Goal: Task Accomplishment & Management: Complete application form

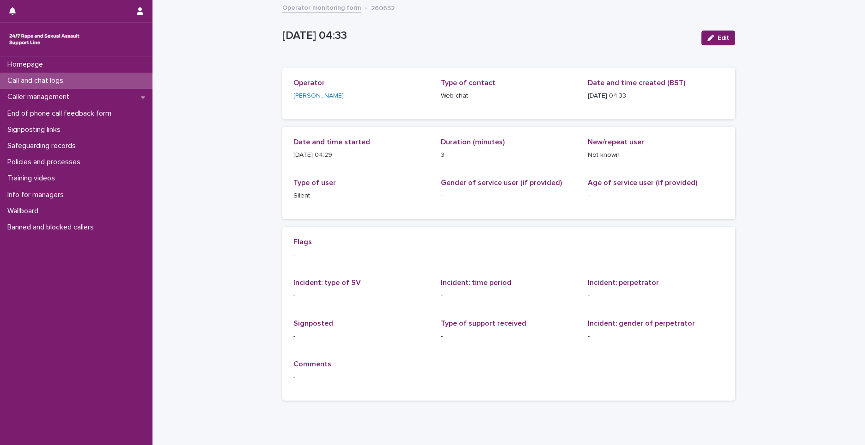
click at [123, 77] on div "Call and chat logs" at bounding box center [76, 81] width 152 height 16
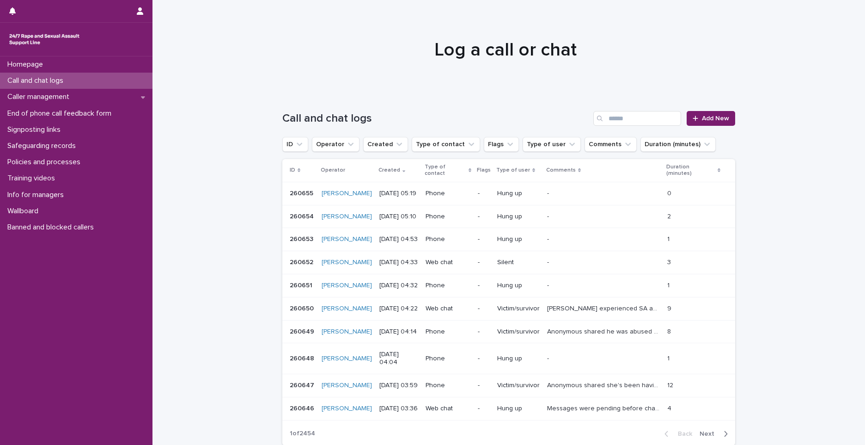
click at [716, 108] on div "Call and chat logs Add New" at bounding box center [508, 114] width 453 height 44
click at [715, 118] on span "Add New" at bounding box center [715, 118] width 27 height 6
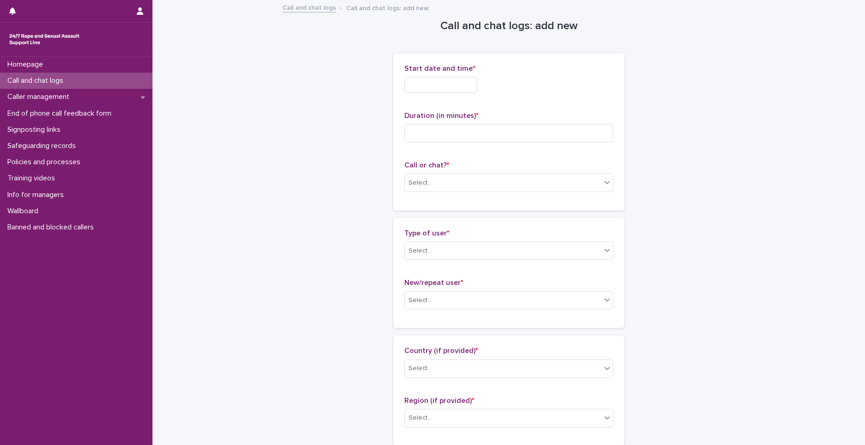
click at [439, 86] on input "text" at bounding box center [440, 85] width 73 height 16
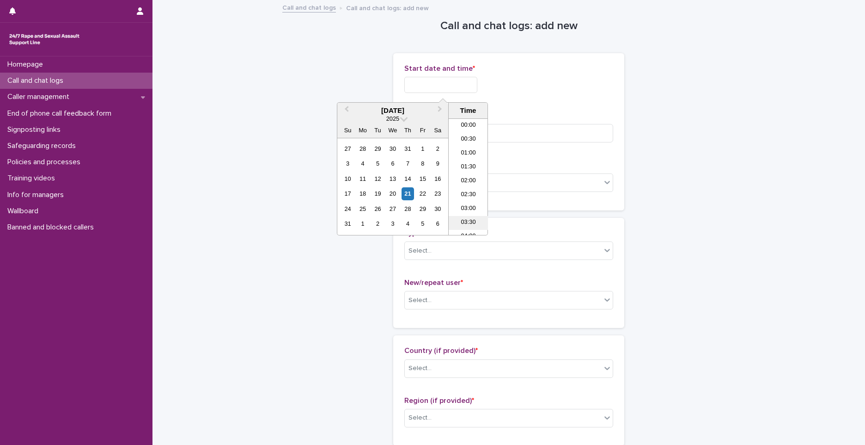
scroll to position [88, 0]
click at [464, 171] on li "05:00" at bounding box center [468, 177] width 39 height 14
type input "**********"
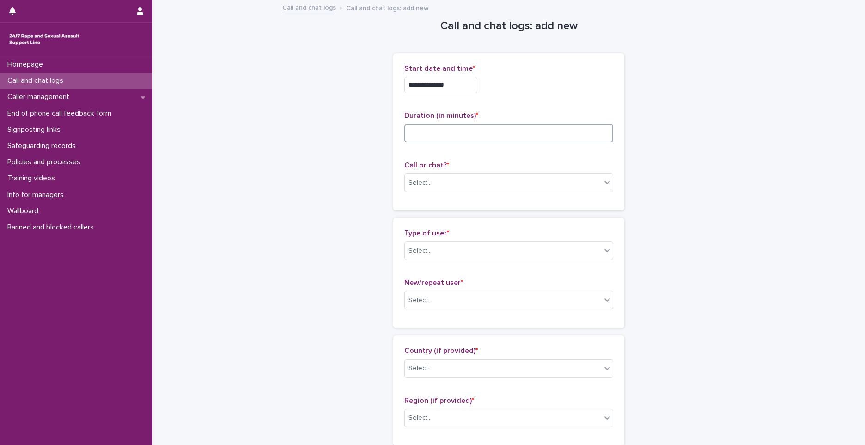
click at [446, 130] on input at bounding box center [508, 133] width 209 height 18
type input "**"
click at [423, 186] on div "Select..." at bounding box center [420, 183] width 23 height 10
click at [420, 213] on div "Web chat" at bounding box center [506, 216] width 208 height 16
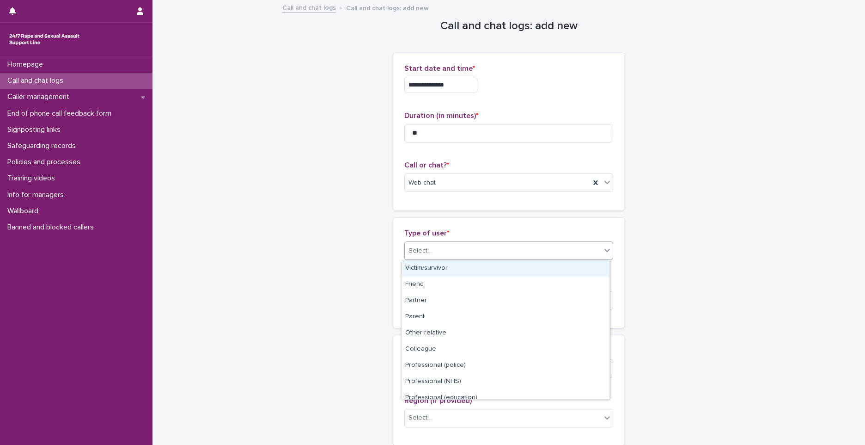
click at [420, 246] on div "Select..." at bounding box center [420, 251] width 23 height 10
click at [419, 274] on div "Victim/survivor" at bounding box center [506, 268] width 208 height 16
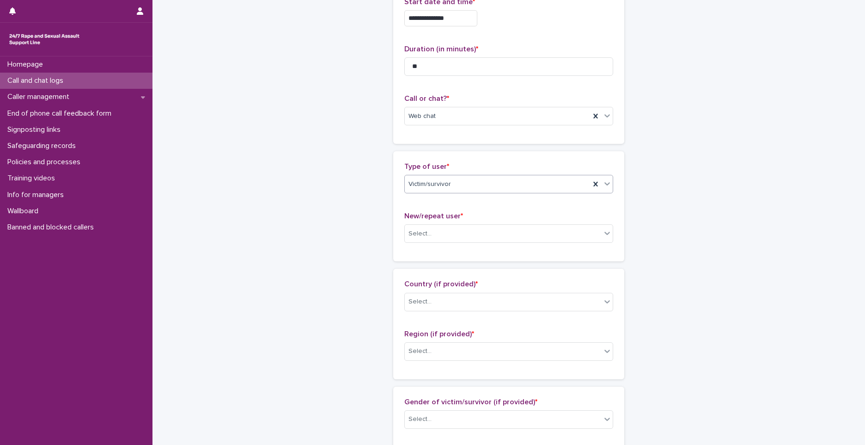
scroll to position [139, 0]
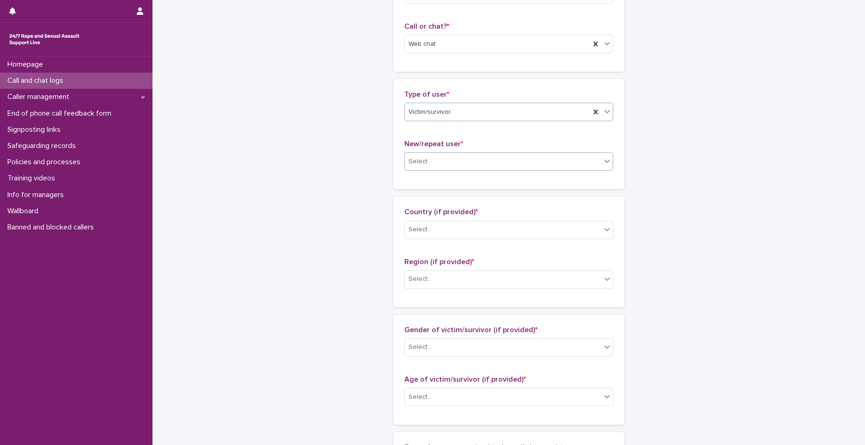
click at [434, 167] on div "Select..." at bounding box center [503, 161] width 196 height 15
click at [415, 176] on div "Not known" at bounding box center [506, 179] width 208 height 16
click at [431, 230] on div "Select..." at bounding box center [503, 229] width 196 height 15
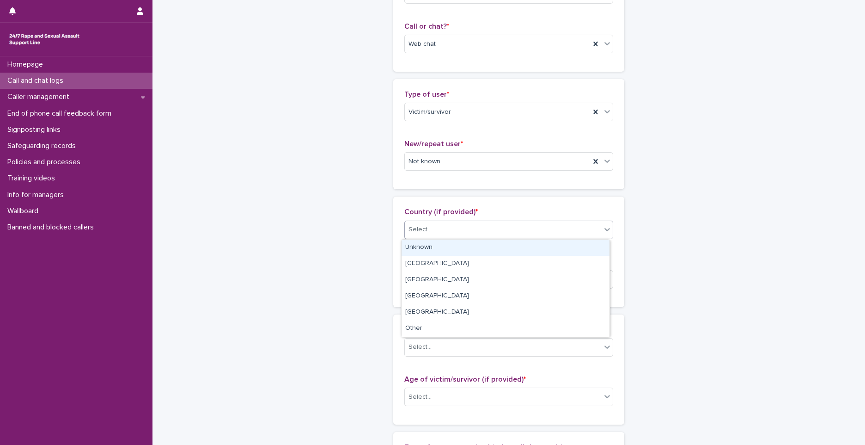
click at [426, 245] on div "Unknown" at bounding box center [506, 247] width 208 height 16
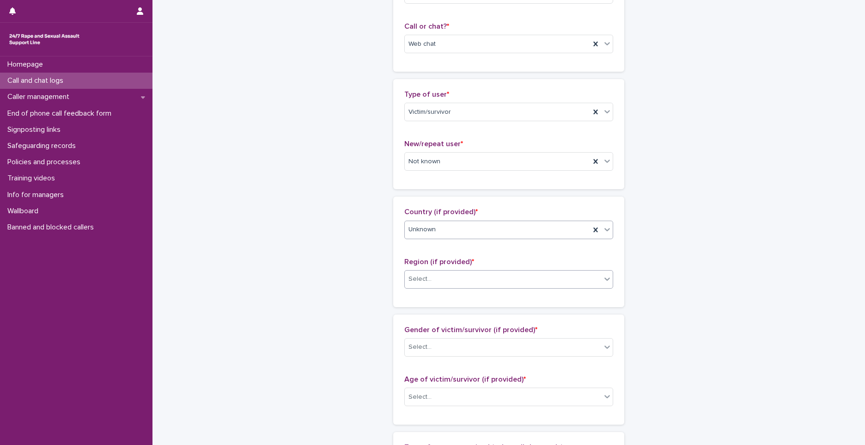
click at [433, 280] on div "Select..." at bounding box center [503, 278] width 196 height 15
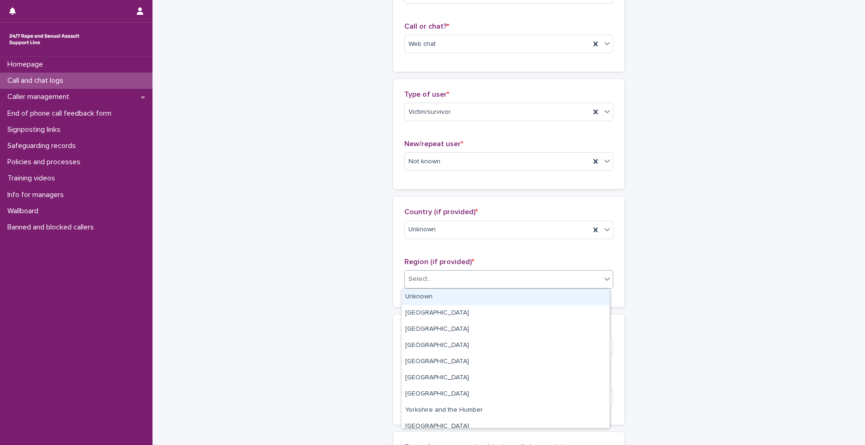
click at [429, 292] on div "Unknown" at bounding box center [506, 297] width 208 height 16
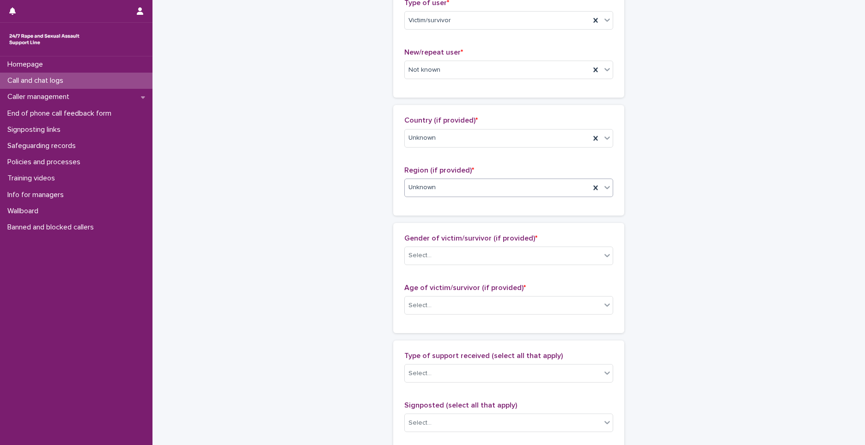
scroll to position [231, 0]
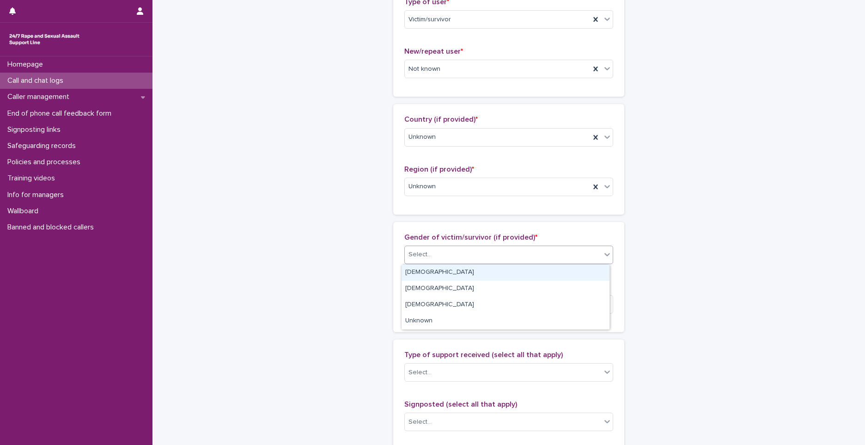
click at [502, 247] on div "Select..." at bounding box center [503, 254] width 196 height 15
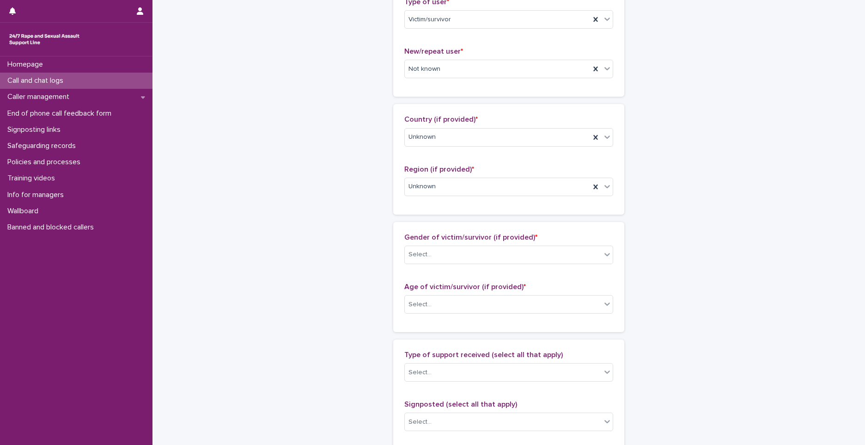
click at [599, 275] on div "Gender of victim/survivor (if provided) * Select... Age of victim/survivor (if …" at bounding box center [508, 277] width 209 height 88
click at [423, 251] on div "Select..." at bounding box center [420, 255] width 23 height 10
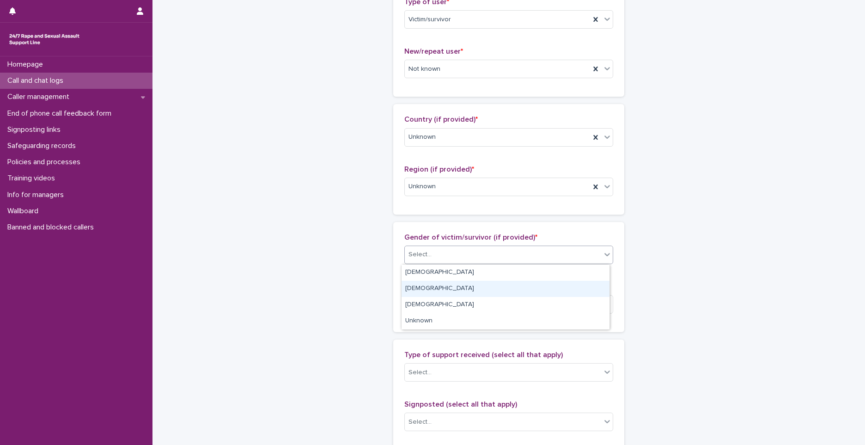
click at [414, 296] on div "[DEMOGRAPHIC_DATA]" at bounding box center [506, 289] width 208 height 16
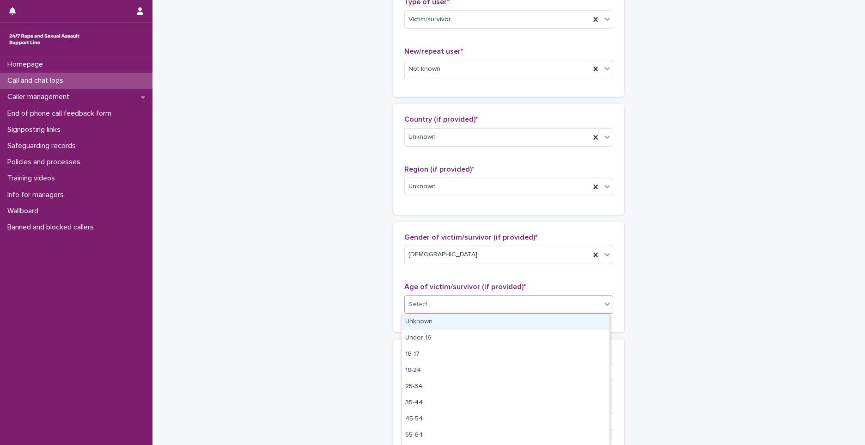
click at [421, 297] on div "Select..." at bounding box center [503, 304] width 196 height 15
click at [424, 323] on div "Unknown" at bounding box center [506, 322] width 208 height 16
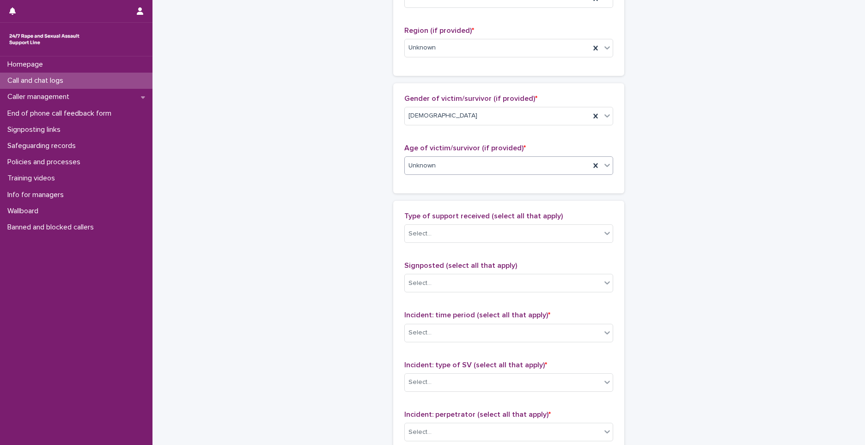
scroll to position [323, 0]
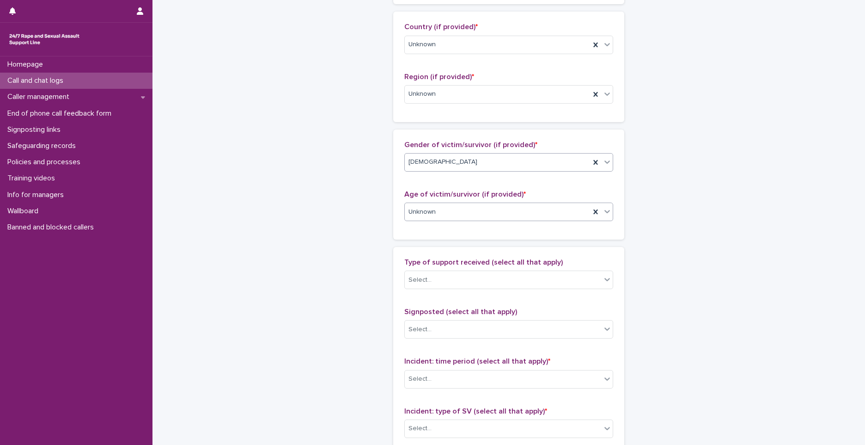
click at [457, 169] on div "[DEMOGRAPHIC_DATA]" at bounding box center [497, 161] width 185 height 15
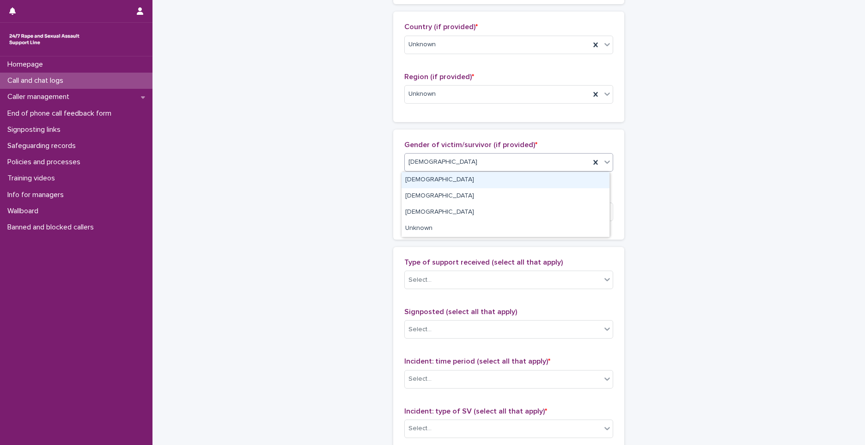
click at [417, 181] on div "[DEMOGRAPHIC_DATA]" at bounding box center [506, 180] width 208 height 16
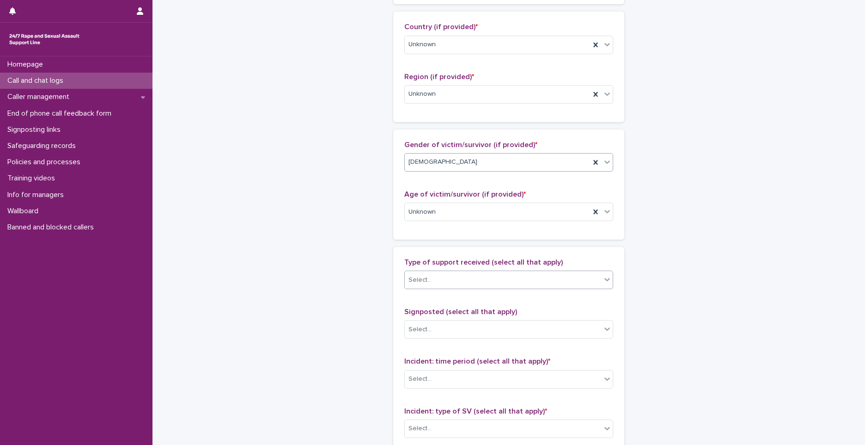
click at [416, 276] on div "Select..." at bounding box center [420, 280] width 23 height 10
click at [421, 302] on div "Emotional support" at bounding box center [506, 297] width 208 height 16
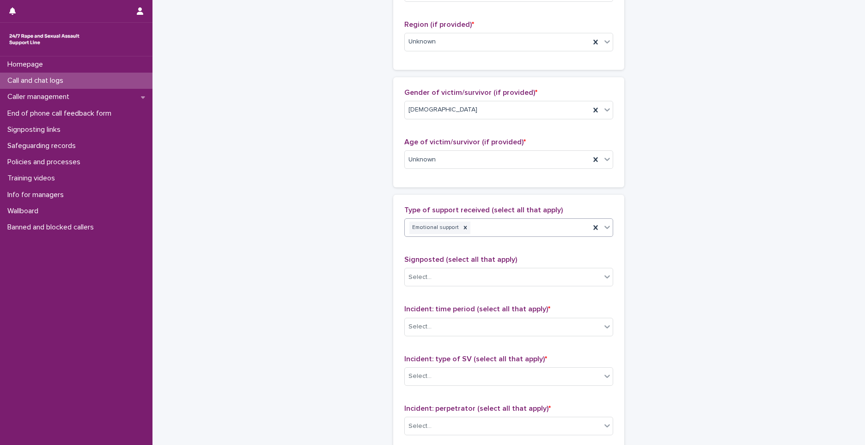
scroll to position [416, 0]
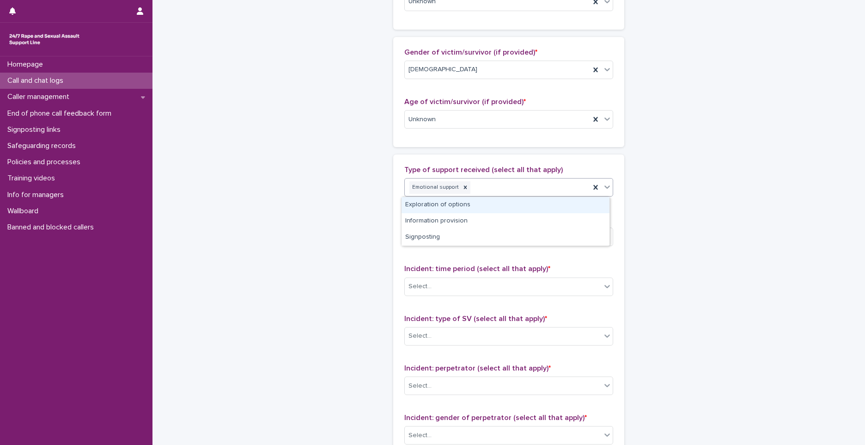
click at [500, 186] on div "Emotional support" at bounding box center [497, 187] width 185 height 16
click at [465, 217] on div "Information provision" at bounding box center [506, 221] width 208 height 16
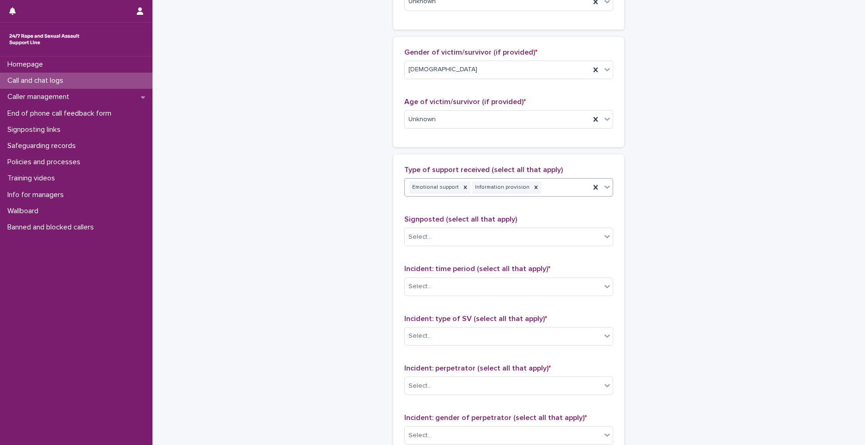
click at [540, 193] on div "Emotional support Information provision" at bounding box center [497, 187] width 185 height 16
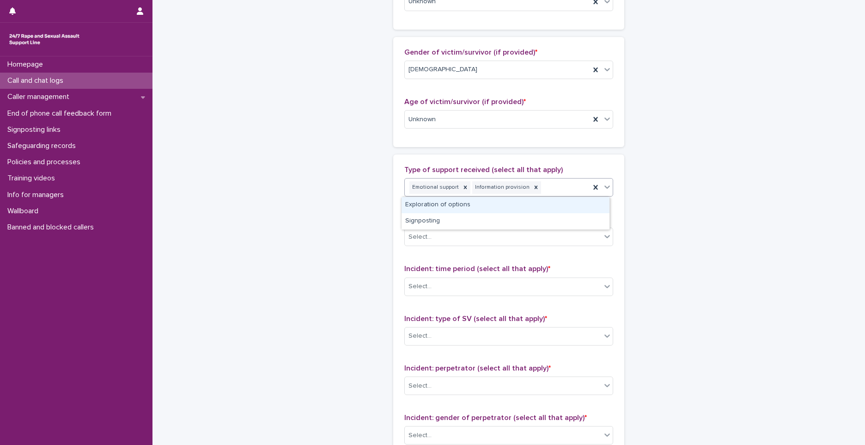
click at [506, 202] on div "Exploration of options" at bounding box center [506, 205] width 208 height 16
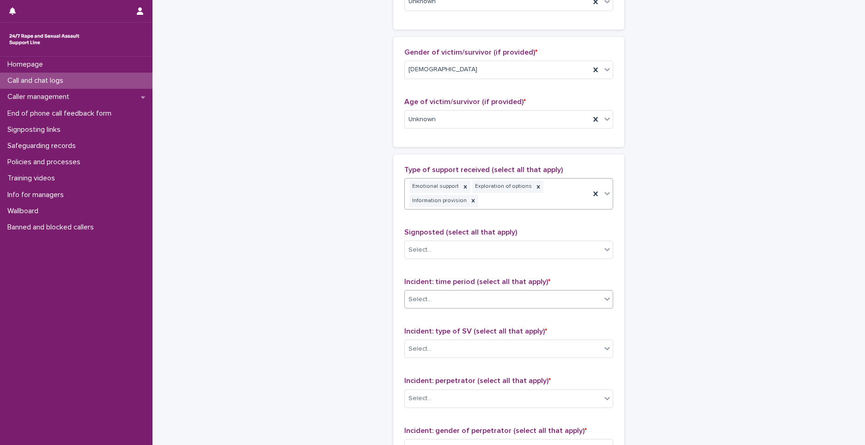
scroll to position [422, 0]
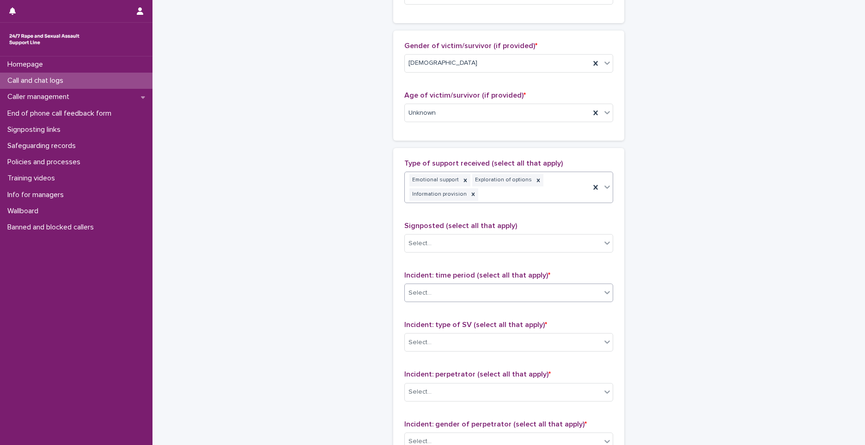
click at [452, 287] on div "Select..." at bounding box center [503, 292] width 196 height 15
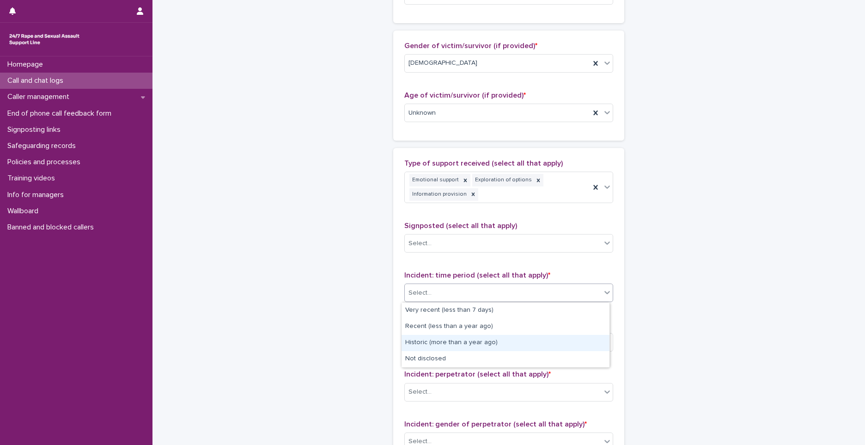
click at [433, 339] on div "Historic (more than a year ago)" at bounding box center [506, 343] width 208 height 16
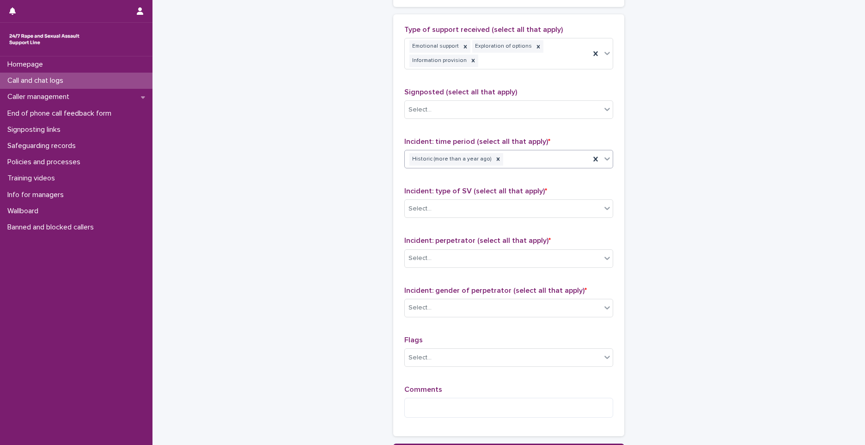
scroll to position [561, 0]
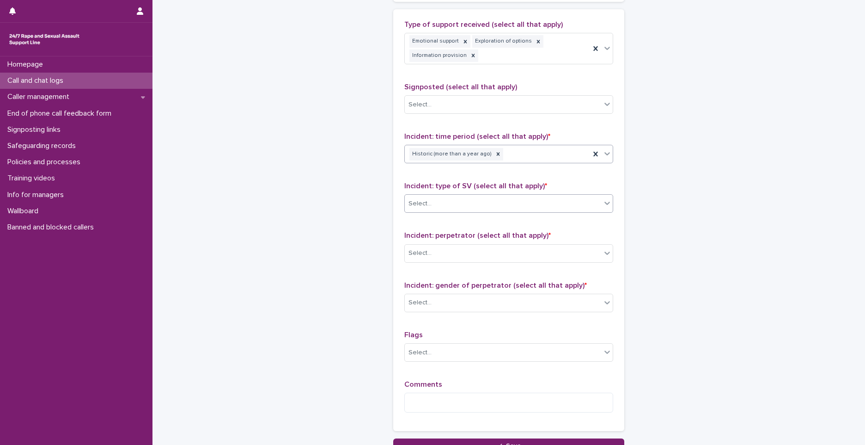
click at [439, 207] on div "Select..." at bounding box center [503, 203] width 196 height 15
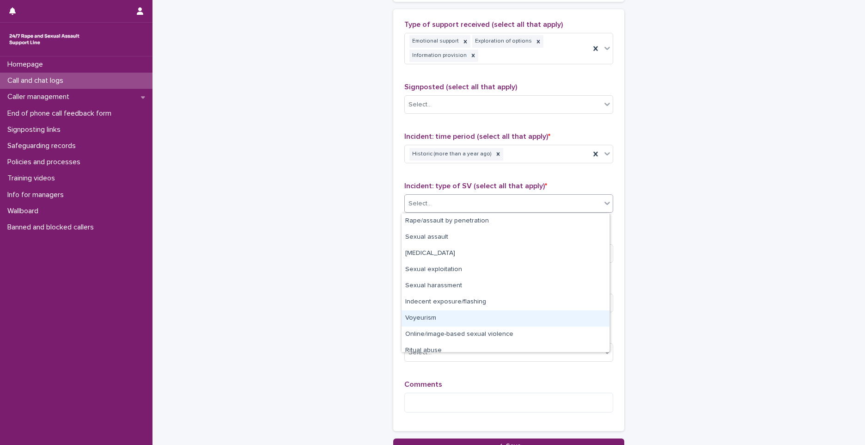
scroll to position [23, 0]
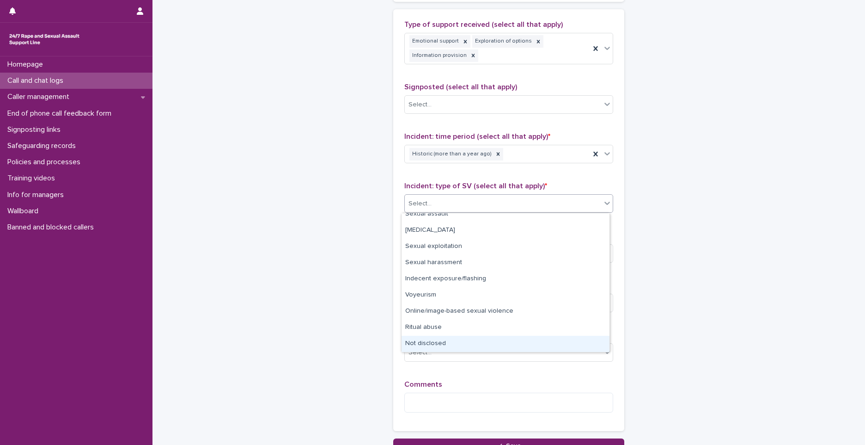
click at [437, 344] on div "Not disclosed" at bounding box center [506, 343] width 208 height 16
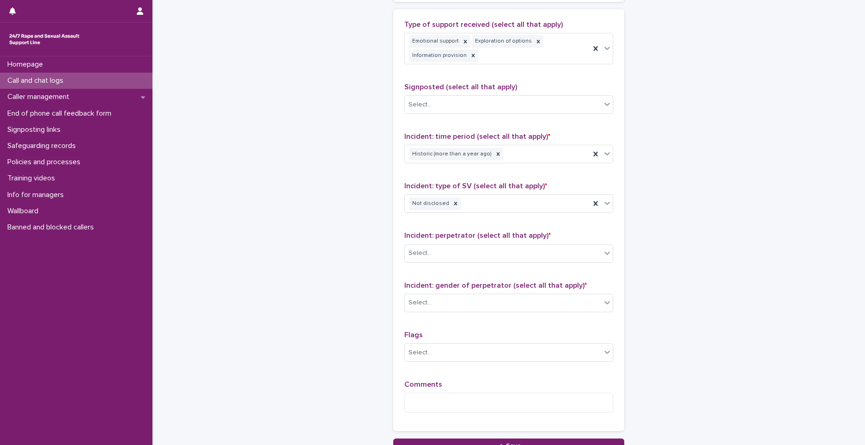
click at [496, 330] on p "Flags" at bounding box center [508, 334] width 209 height 9
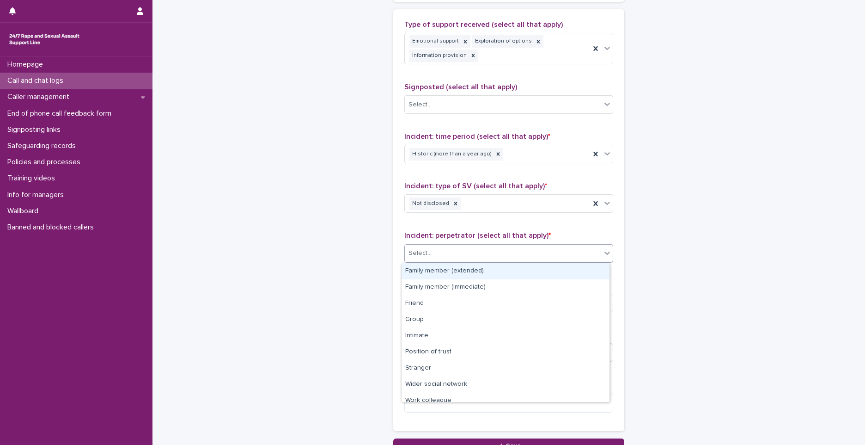
click at [416, 251] on div "Select..." at bounding box center [420, 253] width 23 height 10
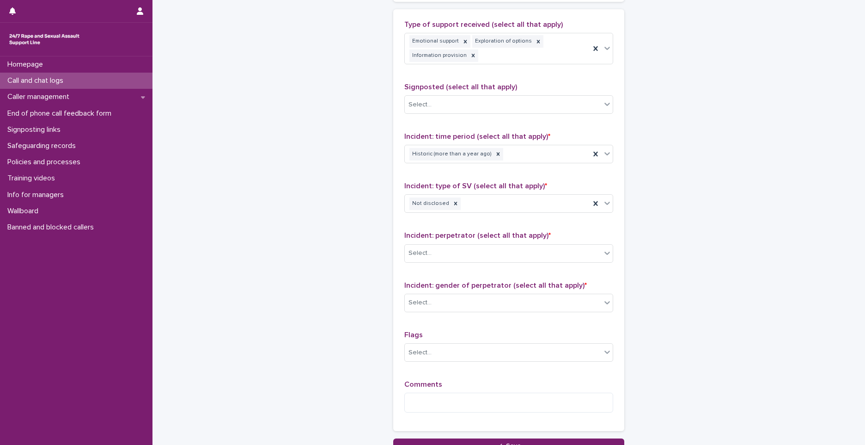
click at [552, 363] on div "Flags Select..." at bounding box center [508, 349] width 209 height 38
click at [457, 302] on div "Select..." at bounding box center [503, 302] width 196 height 15
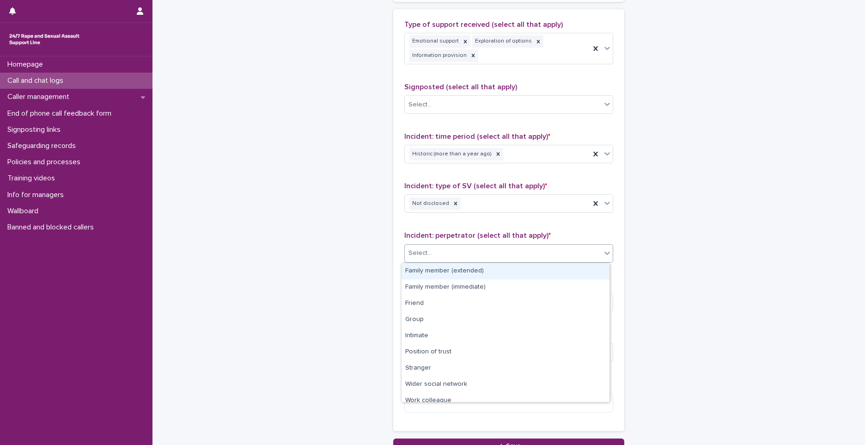
click at [447, 259] on div "Select..." at bounding box center [503, 252] width 196 height 15
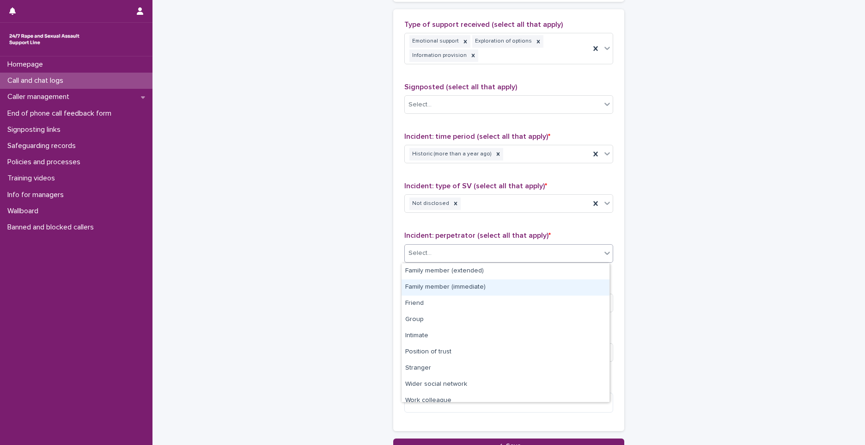
click at [446, 290] on div "Family member (immediate)" at bounding box center [506, 287] width 208 height 16
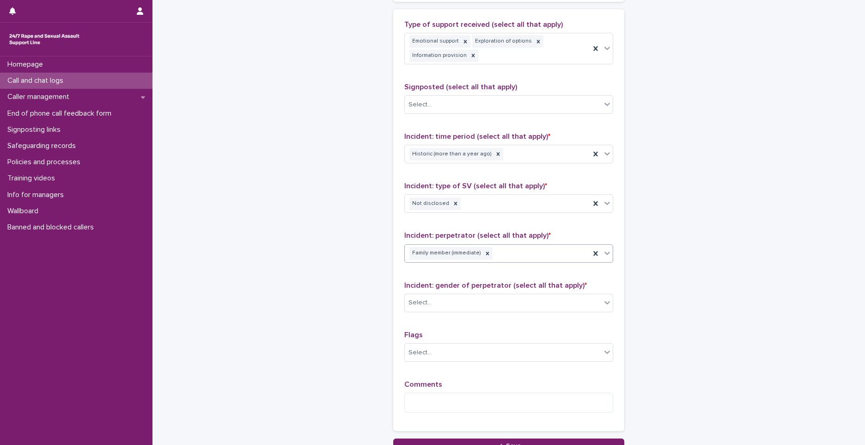
click at [508, 258] on div "Family member (immediate)" at bounding box center [497, 253] width 185 height 16
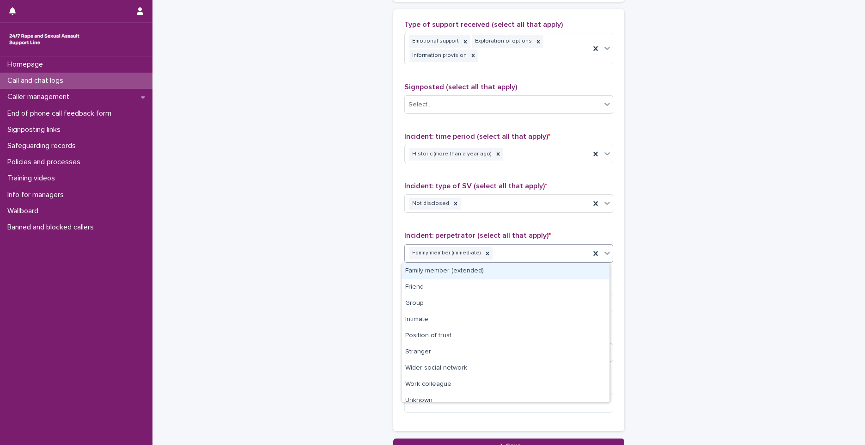
click at [491, 269] on div "Family member (extended)" at bounding box center [506, 271] width 208 height 16
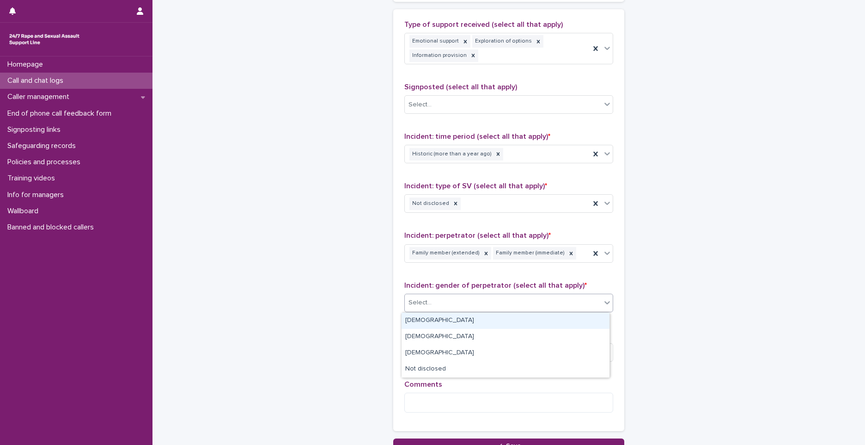
click at [477, 302] on div "Select..." at bounding box center [503, 302] width 196 height 15
click at [440, 320] on div "[DEMOGRAPHIC_DATA]" at bounding box center [506, 320] width 208 height 16
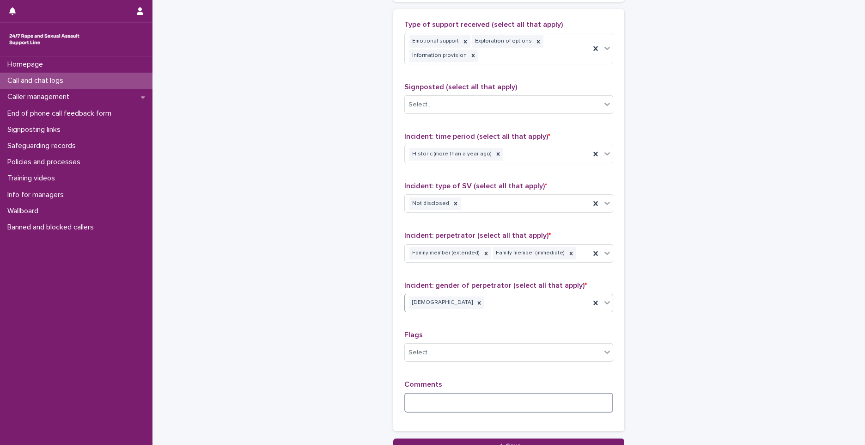
click at [436, 400] on textarea at bounding box center [508, 402] width 209 height 20
paste textarea "*******"
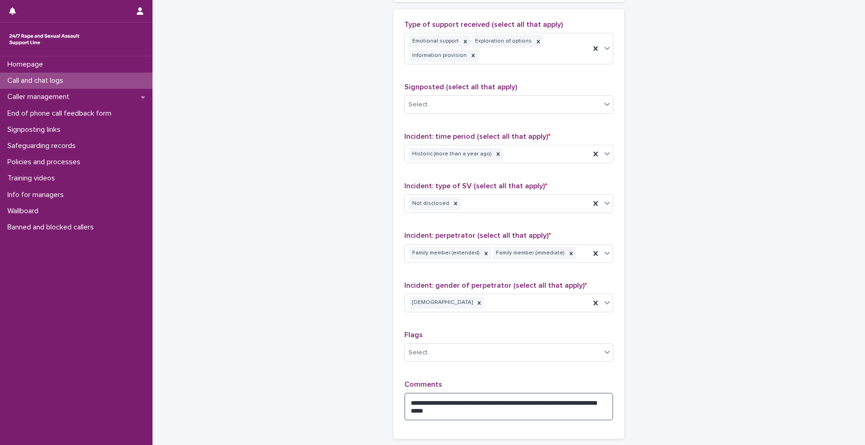
click at [536, 402] on textarea "**********" at bounding box center [508, 406] width 209 height 28
click at [476, 409] on textarea "**********" at bounding box center [508, 406] width 209 height 28
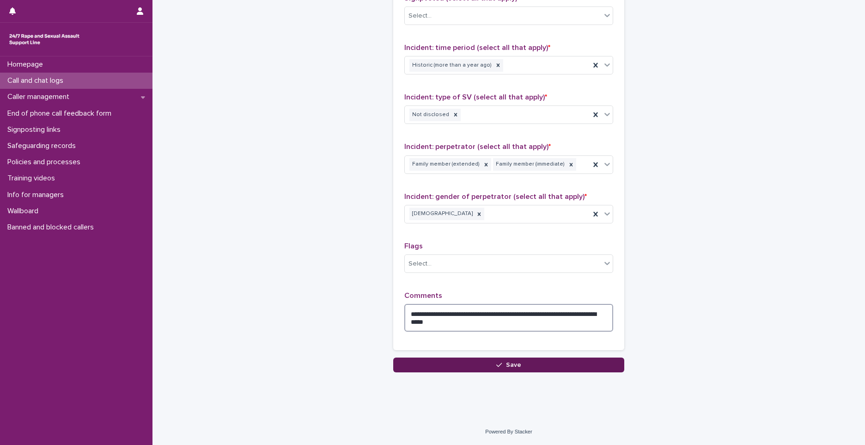
type textarea "**********"
click at [553, 360] on button "Save" at bounding box center [508, 364] width 231 height 15
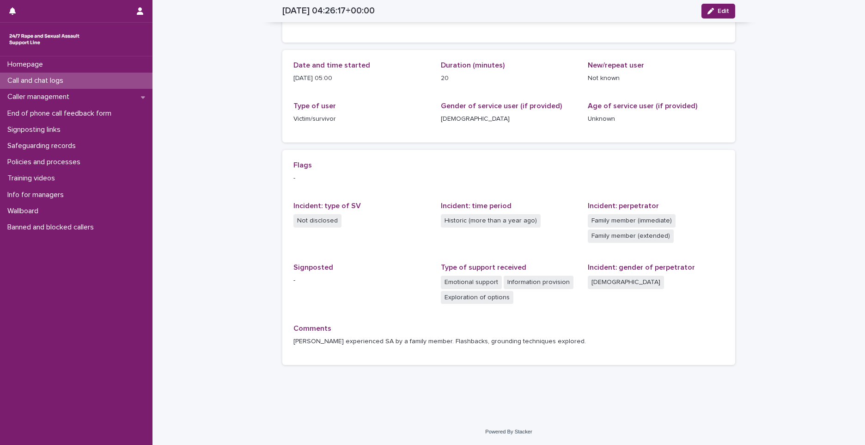
scroll to position [77, 0]
